Goal: Information Seeking & Learning: Understand process/instructions

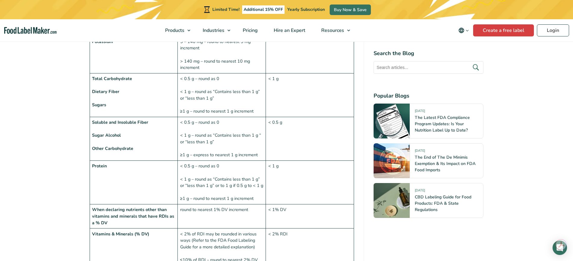
scroll to position [692, 0]
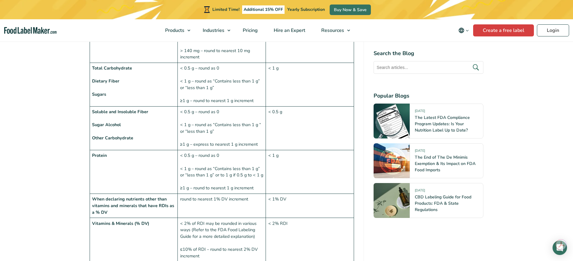
drag, startPoint x: 122, startPoint y: 118, endPoint x: 119, endPoint y: 121, distance: 4.0
click at [121, 121] on td "Soluble and Insoluble Fiber Sugar Alcohol Other Carbohydrate" at bounding box center [134, 129] width 88 height 44
click at [105, 78] on strong "Dietary Fiber" at bounding box center [105, 81] width 27 height 6
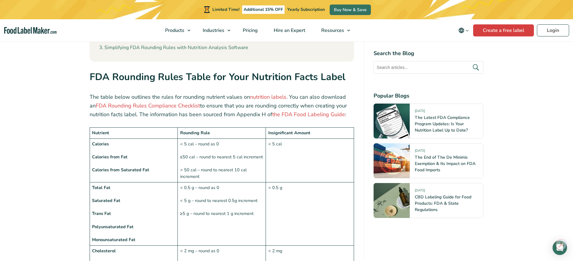
scroll to position [421, 0]
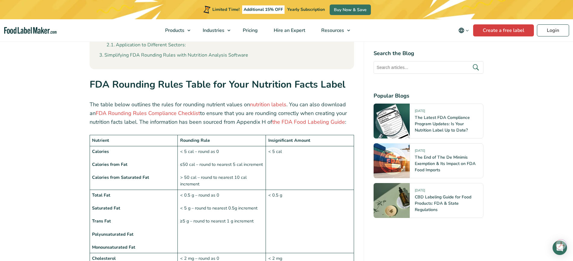
click at [107, 135] on td "Nutrient" at bounding box center [134, 140] width 88 height 11
click at [107, 148] on strong "Calories" at bounding box center [100, 151] width 17 height 6
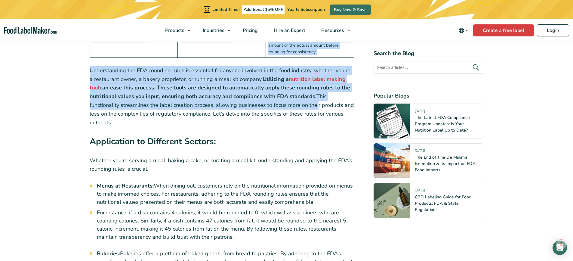
scroll to position [1508, 0]
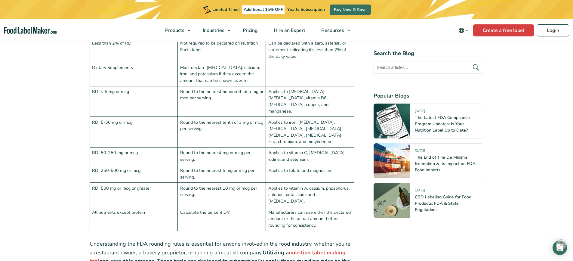
drag, startPoint x: 91, startPoint y: 80, endPoint x: 361, endPoint y: 189, distance: 291.4
click at [361, 189] on div "Navigating the intricate maze of FDA regulations can often feel like a challeng…" at bounding box center [227, 105] width 275 height 2728
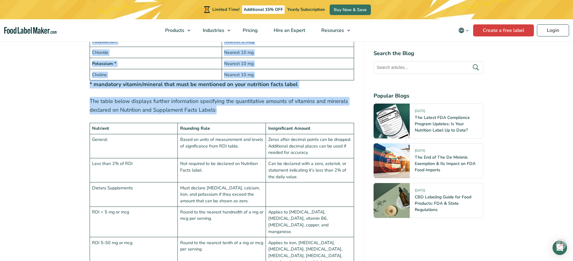
scroll to position [1357, 0]
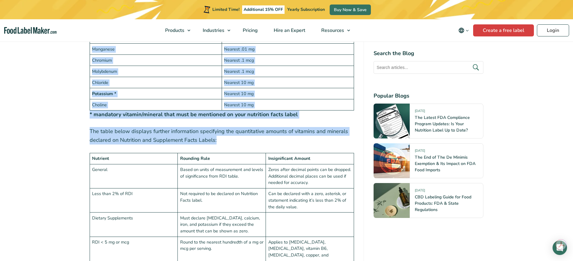
click at [166, 127] on p "The table below displays further information specifying the quantitative amount…" at bounding box center [222, 135] width 265 height 17
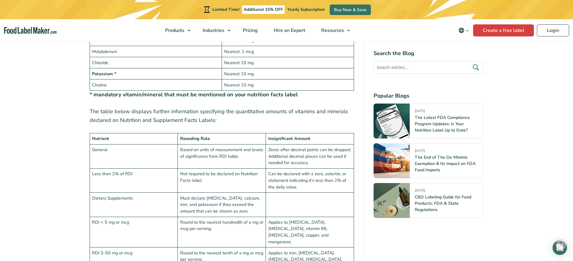
scroll to position [1388, 0]
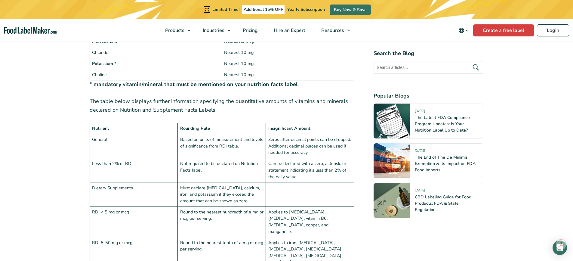
click at [325, 167] on td "Can be declared with a zero, asterisk, or statement indicating it’s less than 2…" at bounding box center [310, 170] width 88 height 24
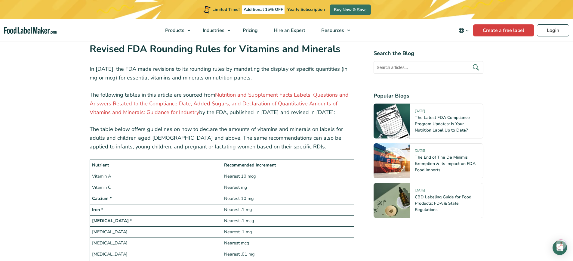
scroll to position [966, 0]
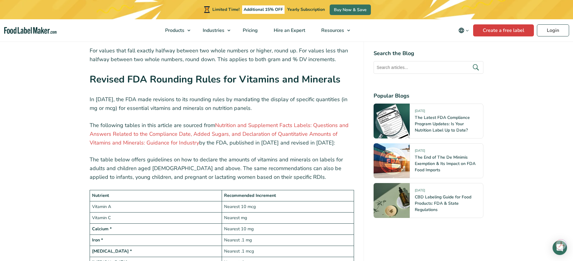
click at [94, 73] on h2 "Revised FDA Rounding Rules for Vitamins and Minerals" at bounding box center [222, 81] width 265 height 18
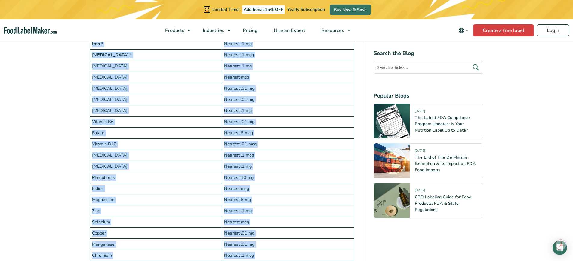
scroll to position [1239, 0]
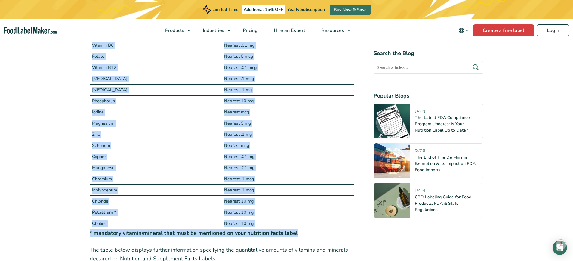
drag, startPoint x: 90, startPoint y: 66, endPoint x: 299, endPoint y: 217, distance: 257.8
click at [299, 217] on div "Navigating the intricate maze of FDA regulations can often feel like a challeng…" at bounding box center [222, 119] width 265 height 2219
